Goal: Task Accomplishment & Management: Use online tool/utility

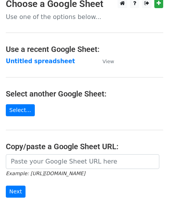
scroll to position [77, 0]
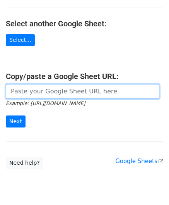
click at [54, 88] on input "url" at bounding box center [83, 91] width 154 height 15
paste input "[URL][DOMAIN_NAME]"
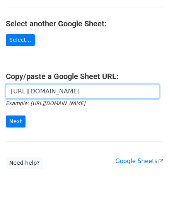
scroll to position [0, 166]
type input "[URL][DOMAIN_NAME]"
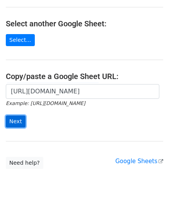
click at [13, 118] on input "Next" at bounding box center [16, 121] width 20 height 12
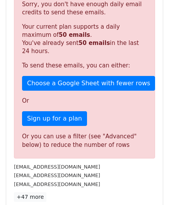
scroll to position [261, 0]
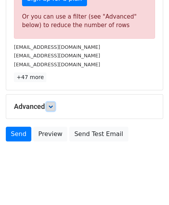
click at [51, 102] on link at bounding box center [50, 106] width 9 height 9
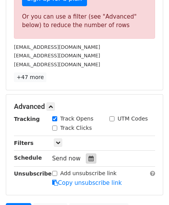
click at [86, 156] on div at bounding box center [91, 158] width 10 height 10
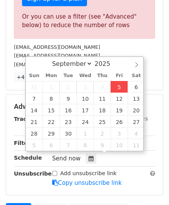
type input "[DATE] 12:00"
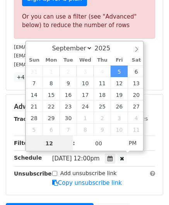
scroll to position [0, 0]
paste input "0"
type input "10"
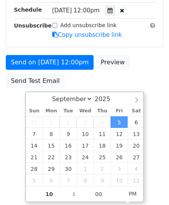
type input "2025-09-05 22:00"
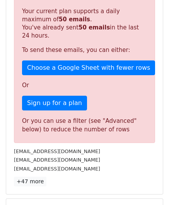
scroll to position [355, 0]
